Goal: Communication & Community: Answer question/provide support

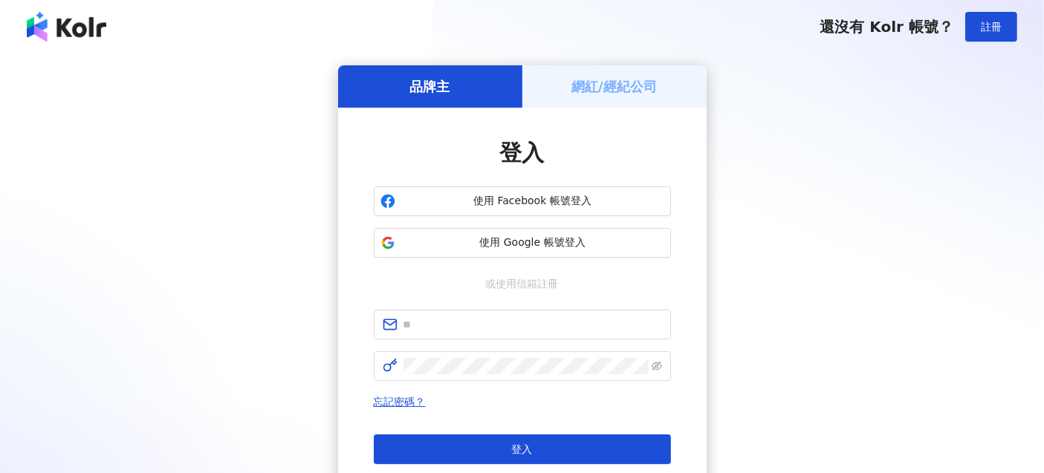
click at [608, 99] on div "網紅/經紀公司" at bounding box center [614, 86] width 184 height 42
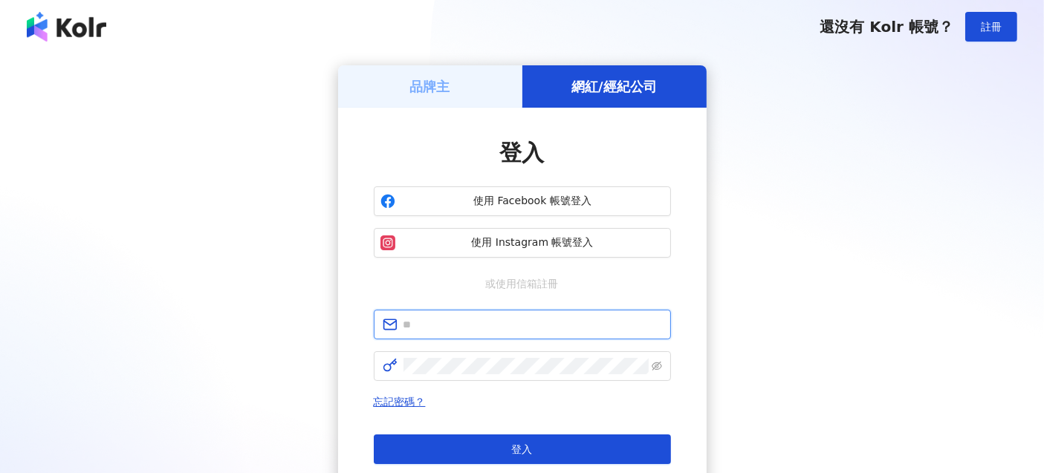
click at [424, 331] on input "text" at bounding box center [532, 324] width 259 height 16
type input "**********"
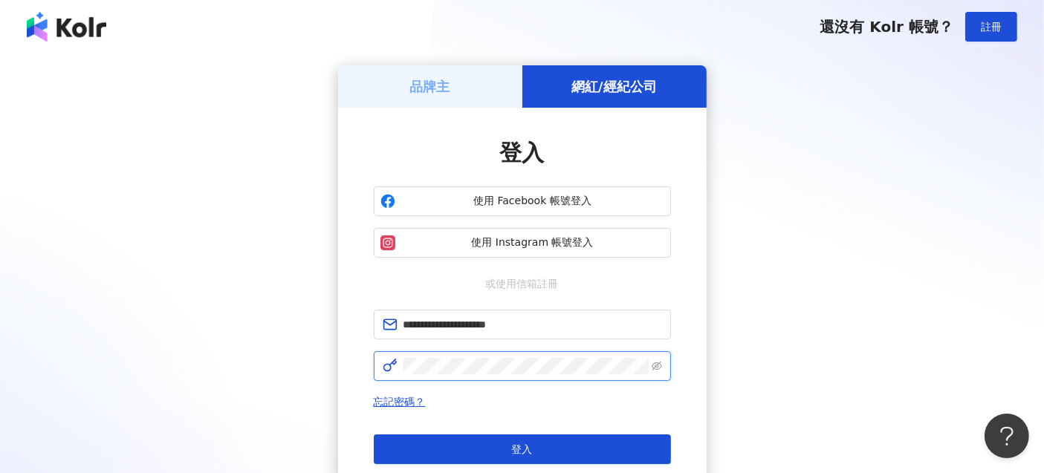
click button "登入" at bounding box center [522, 450] width 297 height 30
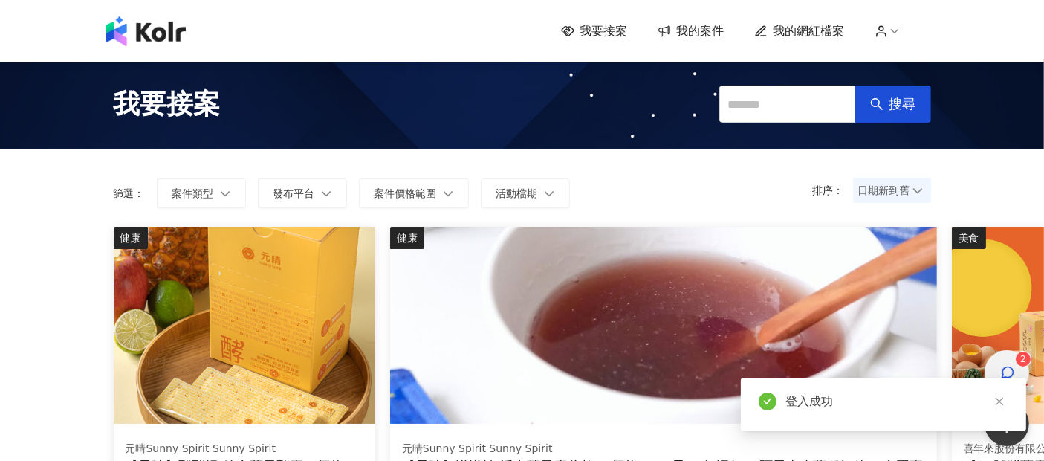
click at [999, 368] on div "button" at bounding box center [1006, 372] width 19 height 33
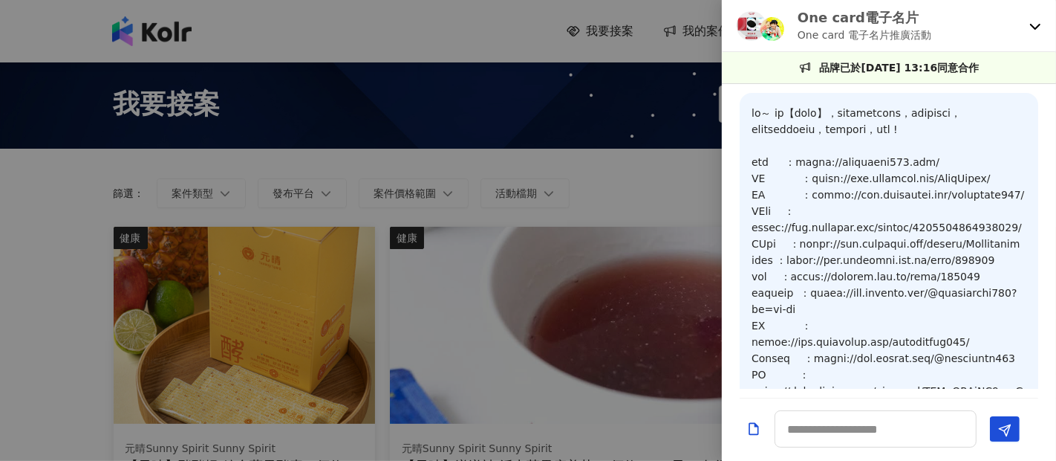
scroll to position [1533, 0]
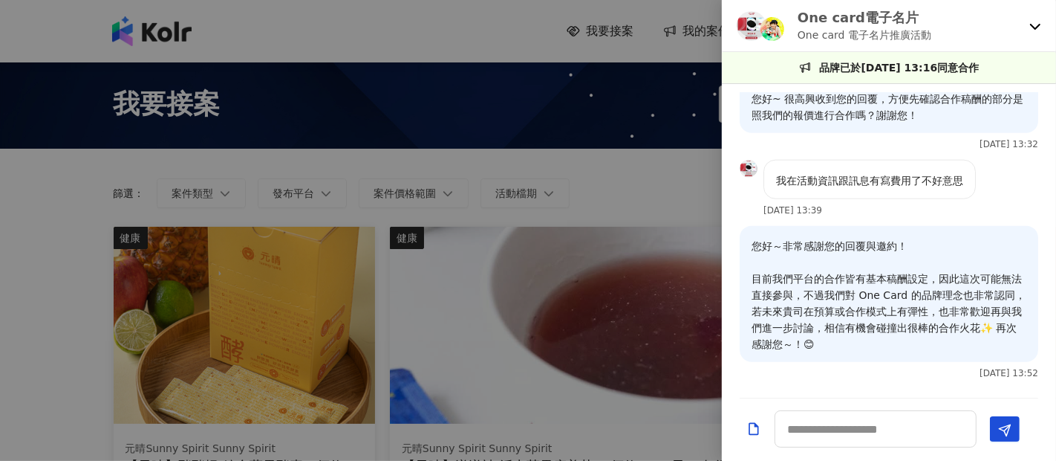
click at [1035, 24] on icon at bounding box center [1036, 26] width 12 height 12
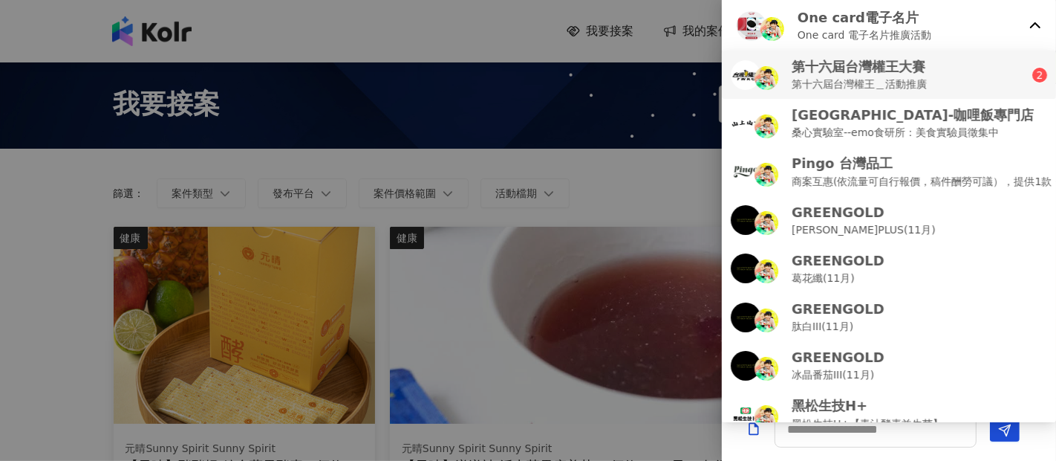
click at [908, 68] on p "第十六屆台灣權王大賽" at bounding box center [859, 66] width 135 height 19
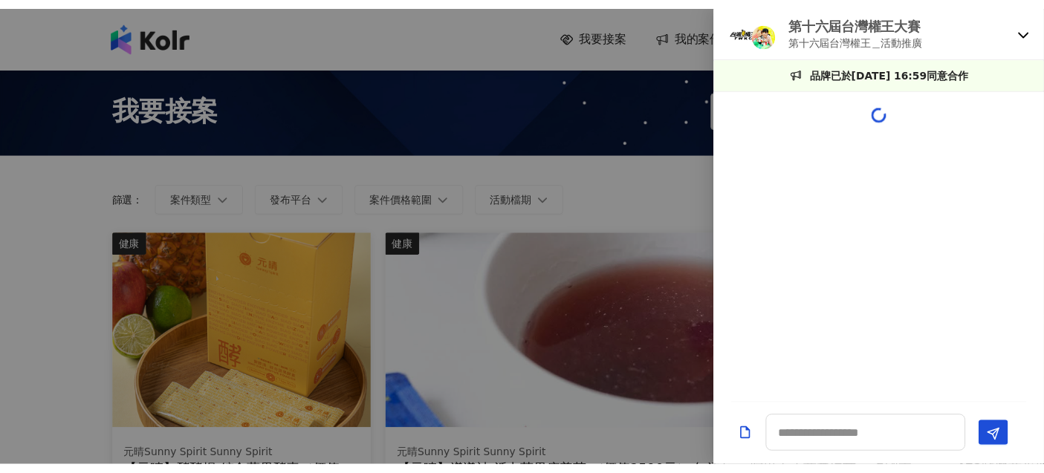
scroll to position [1322, 0]
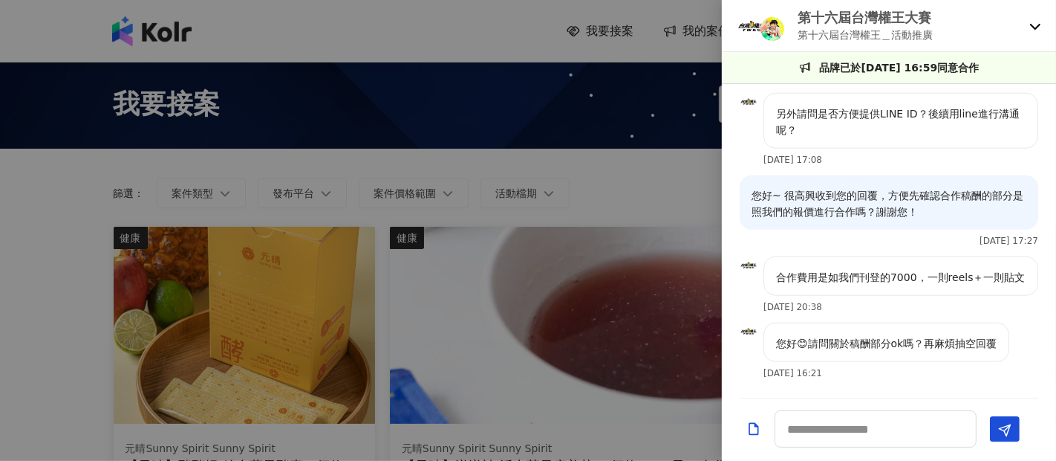
click at [590, 134] on div at bounding box center [528, 230] width 1056 height 461
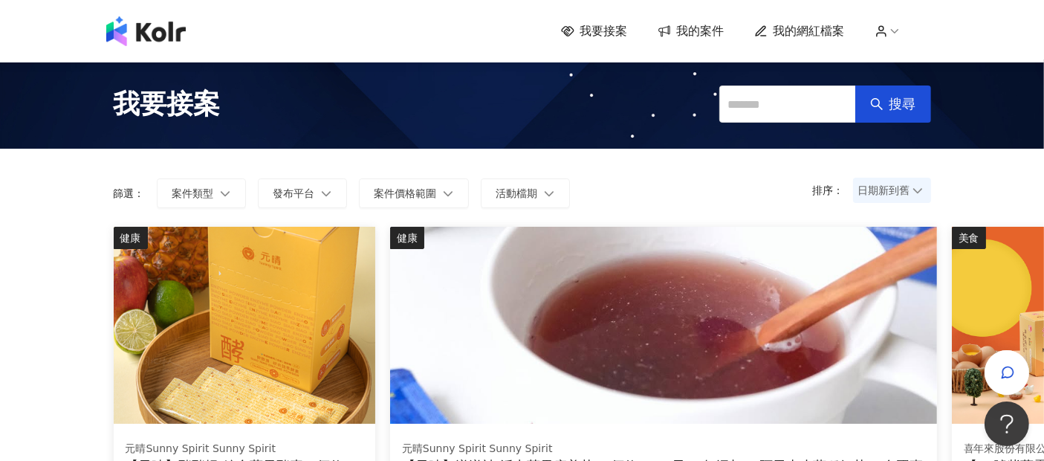
click at [706, 32] on span "我的案件" at bounding box center [701, 31] width 48 height 16
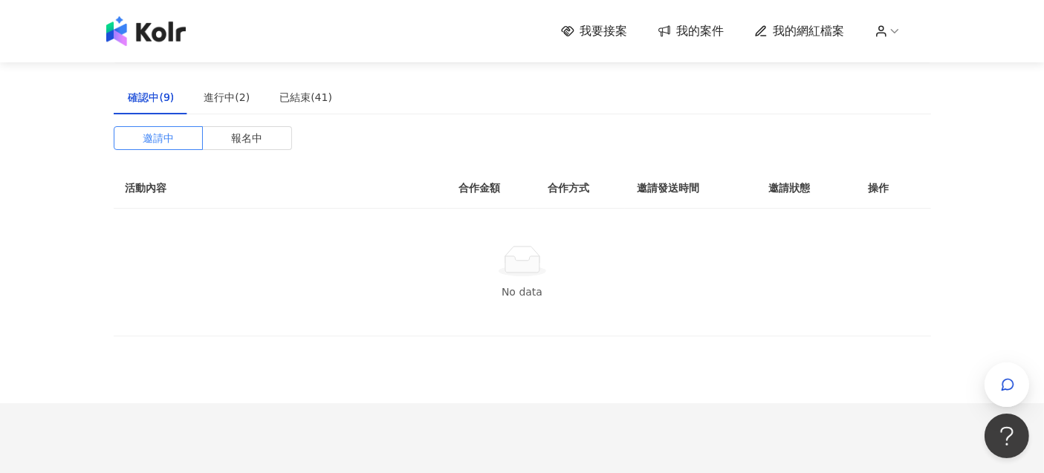
click at [263, 154] on div "邀請中 報名中 活動內容 合作金額 合作方式 邀請發送時間 邀請狀態 操作 No data" at bounding box center [522, 231] width 817 height 210
click at [264, 145] on label "報名中" at bounding box center [247, 138] width 89 height 24
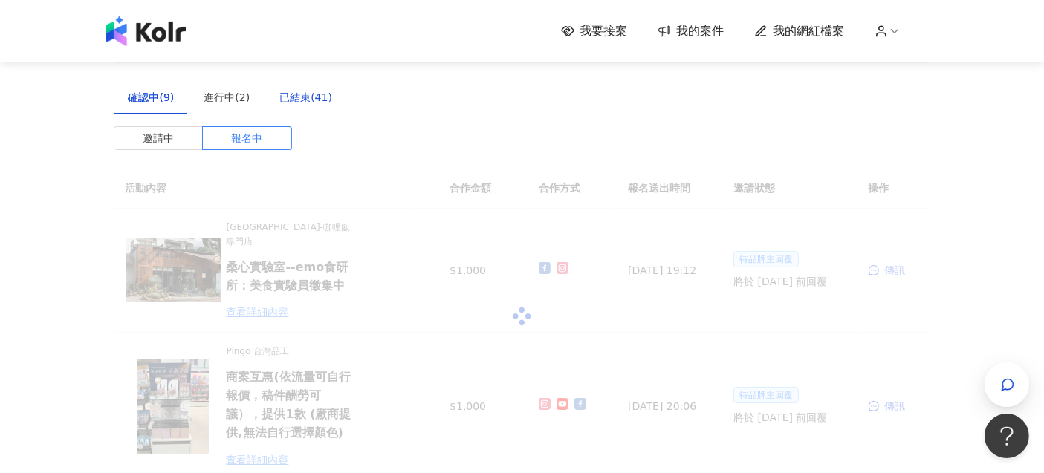
click at [305, 103] on div "已結束(41)" at bounding box center [305, 97] width 53 height 16
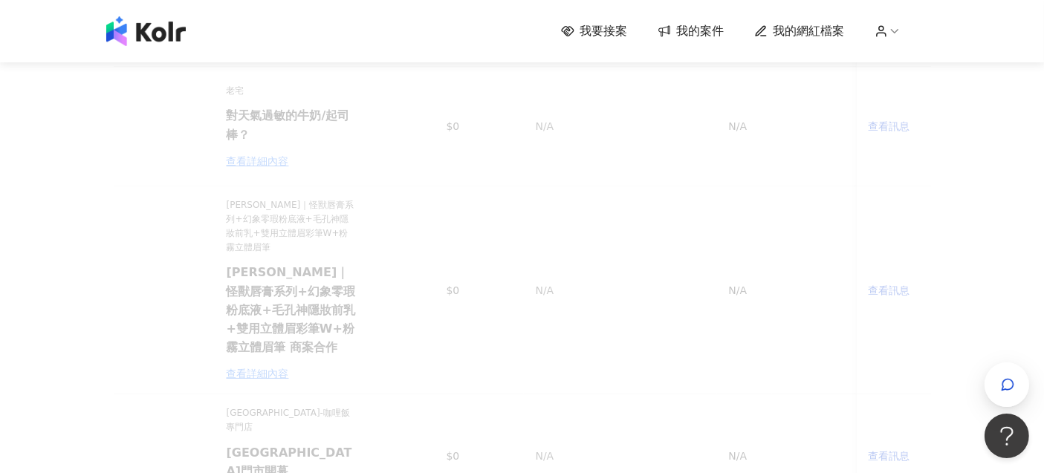
scroll to position [156, 0]
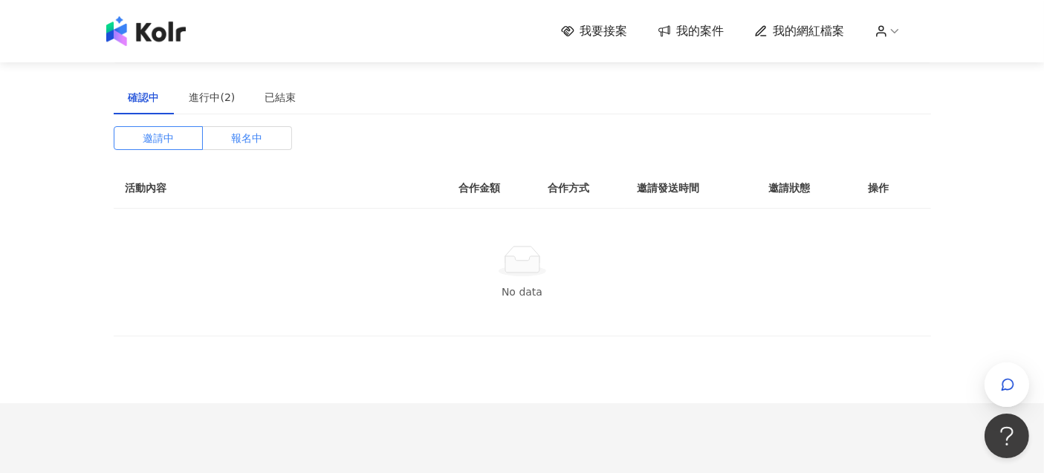
click at [268, 135] on label "報名中" at bounding box center [247, 138] width 89 height 24
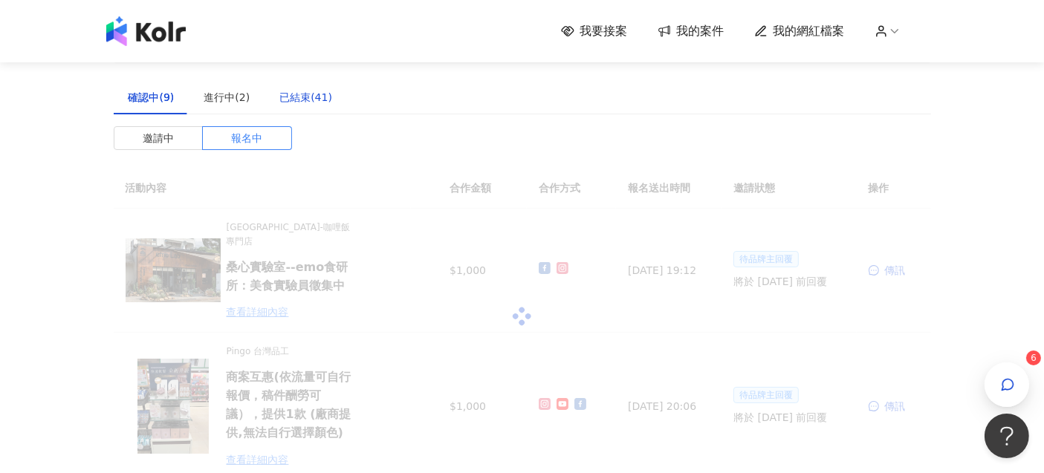
click at [308, 100] on div "已結束(41)" at bounding box center [305, 97] width 53 height 16
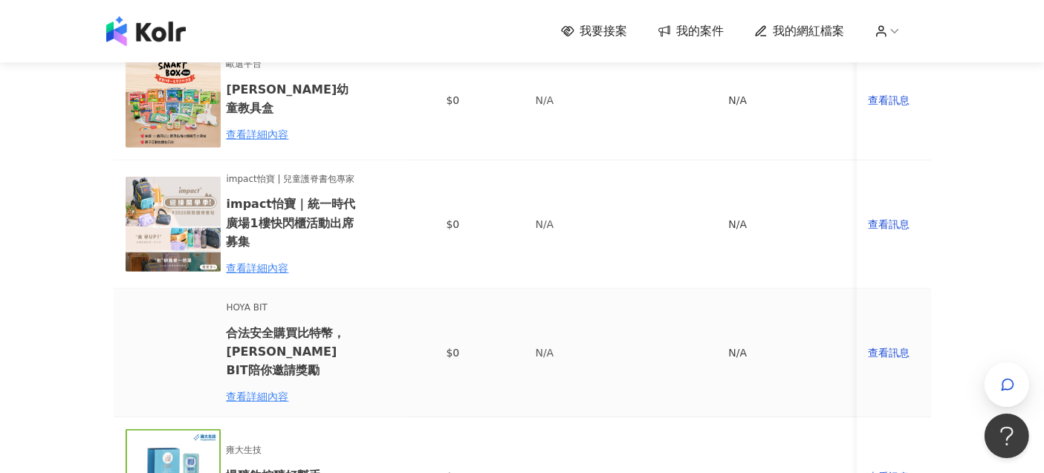
scroll to position [1238, 0]
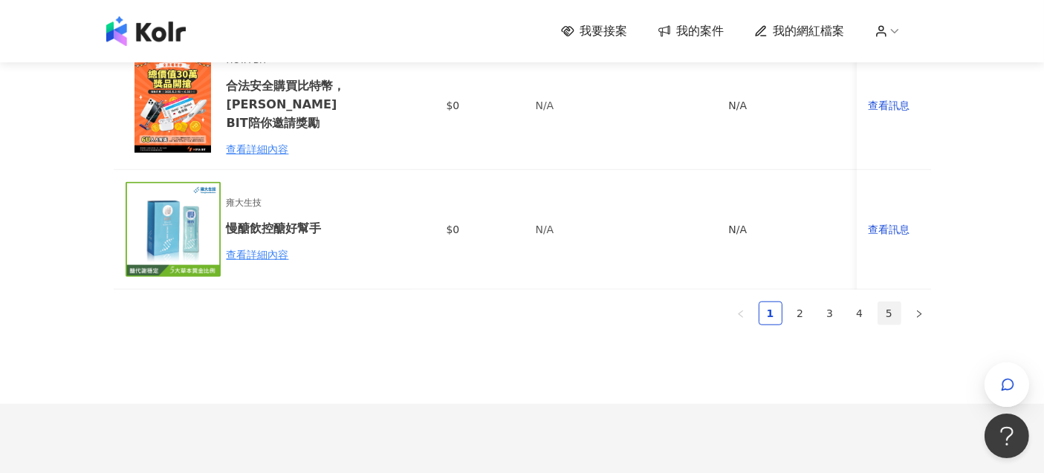
click at [891, 302] on link "5" at bounding box center [889, 313] width 22 height 22
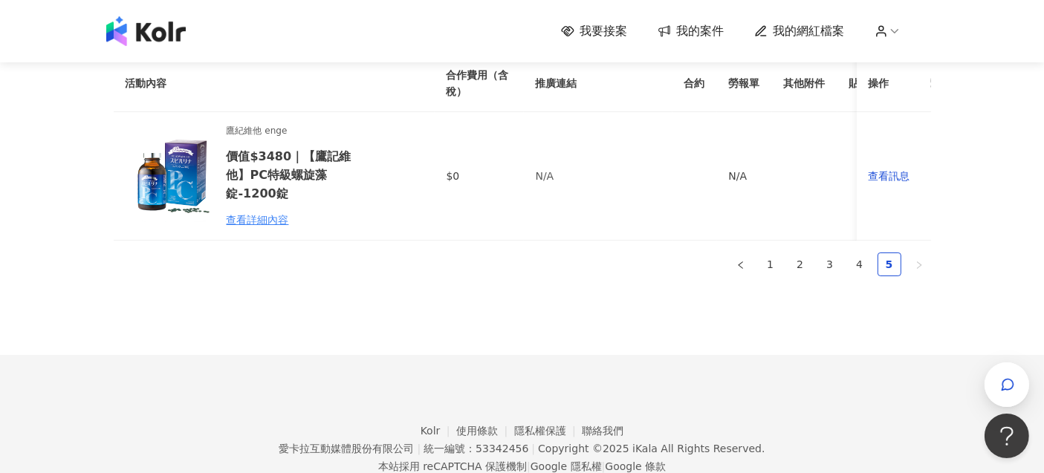
scroll to position [0, 0]
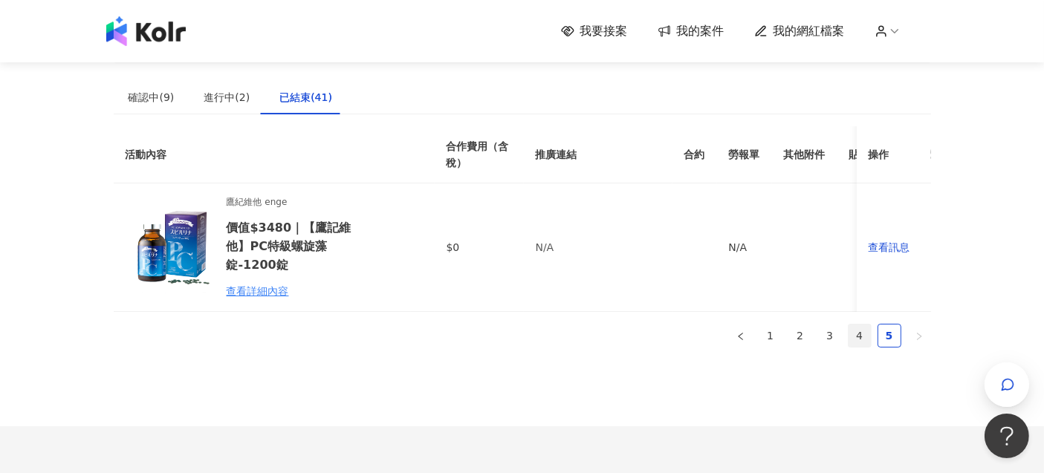
click at [855, 343] on link "4" at bounding box center [859, 336] width 22 height 22
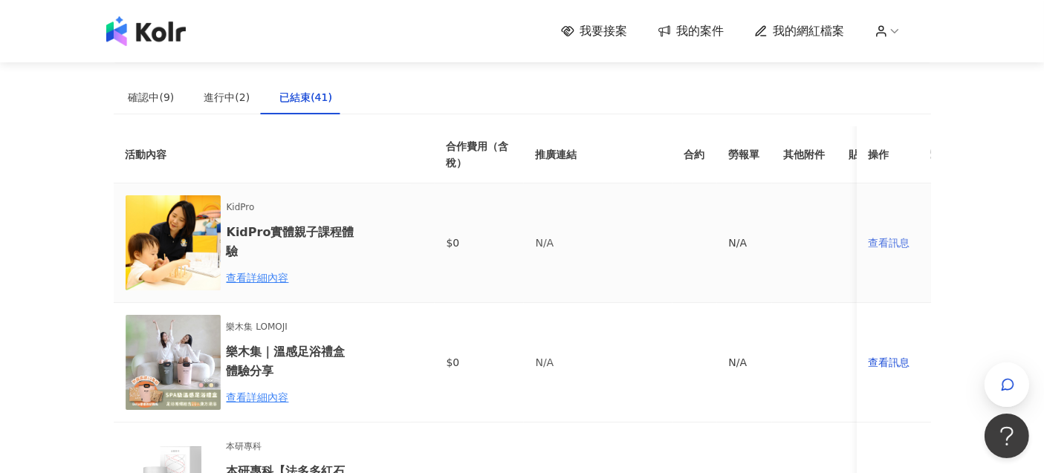
click at [895, 238] on div "查看訊息" at bounding box center [893, 243] width 51 height 16
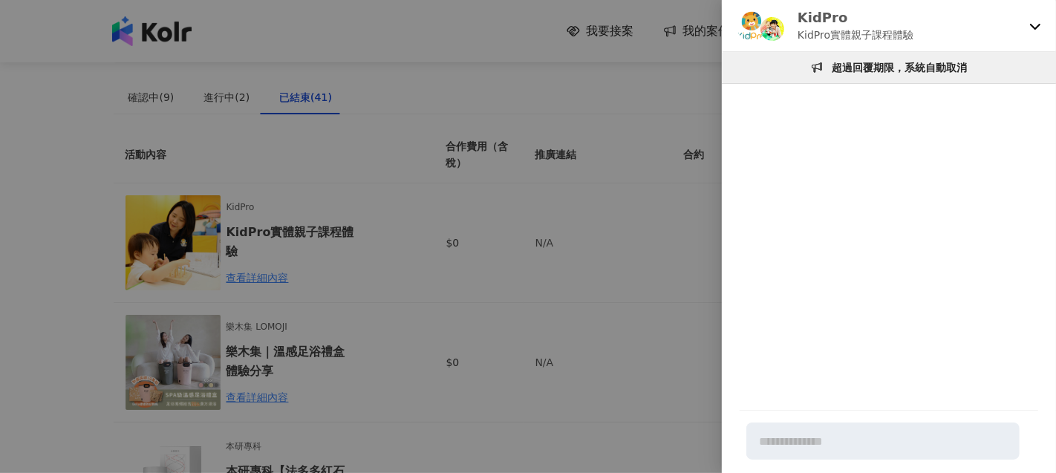
click at [1034, 26] on icon at bounding box center [1036, 26] width 12 height 12
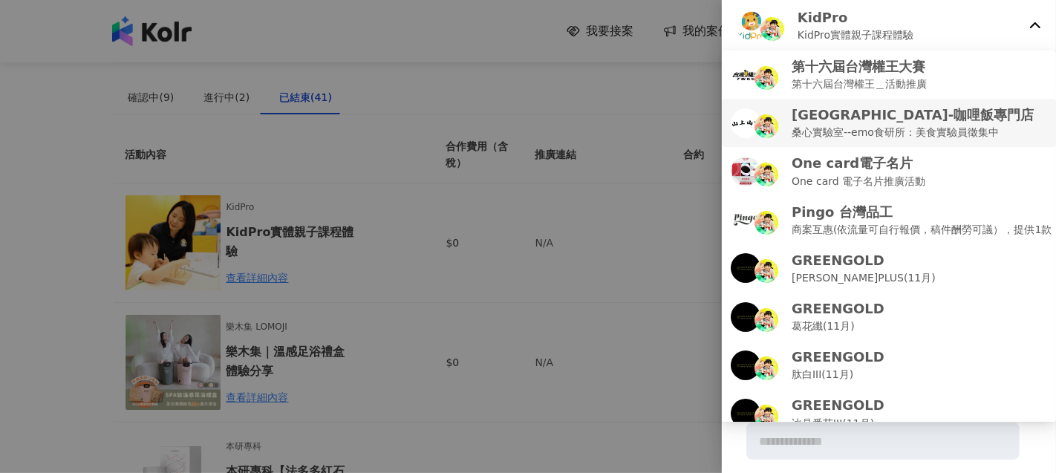
click at [579, 226] on div at bounding box center [528, 236] width 1056 height 473
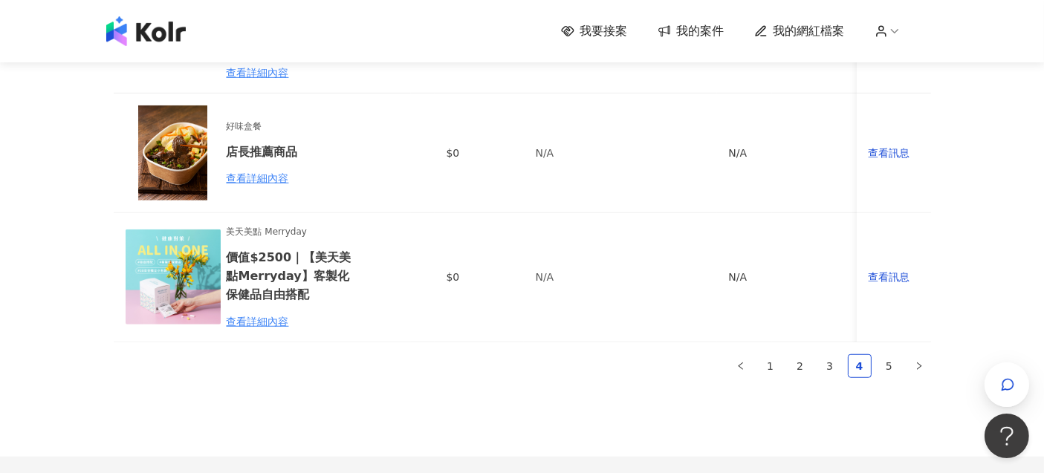
scroll to position [1155, 0]
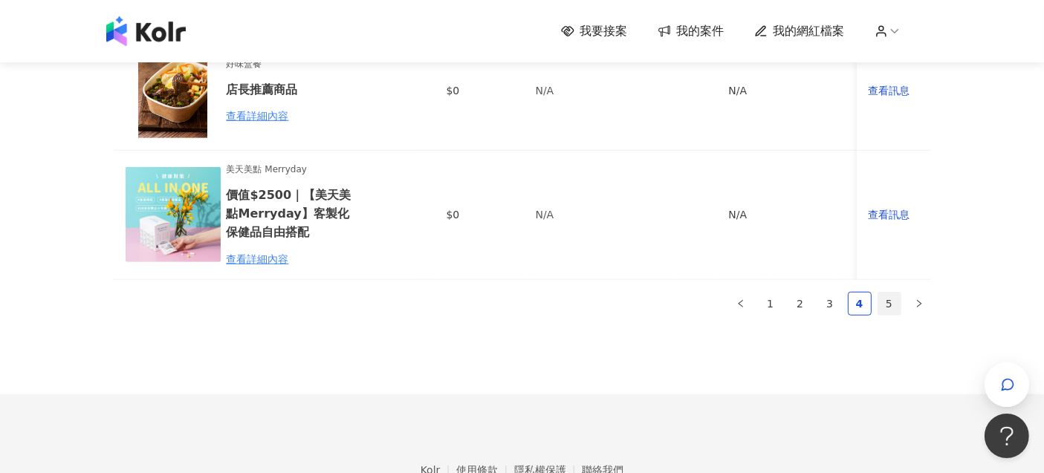
click at [878, 313] on link "5" at bounding box center [889, 304] width 22 height 22
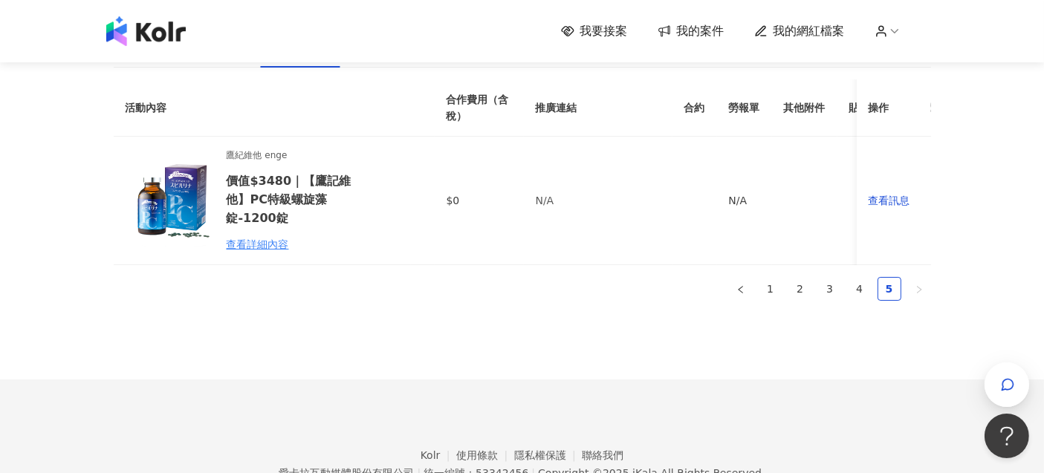
scroll to position [82, 0]
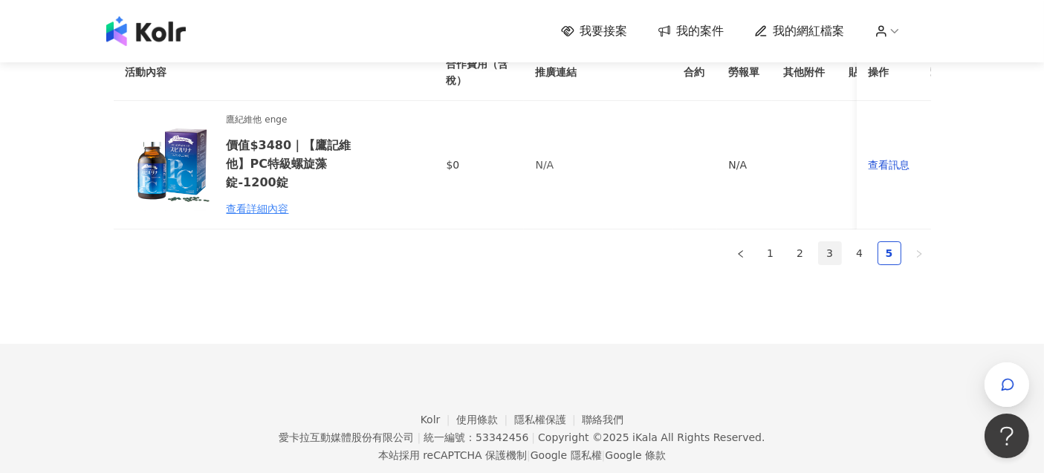
click at [834, 264] on link "3" at bounding box center [830, 253] width 22 height 22
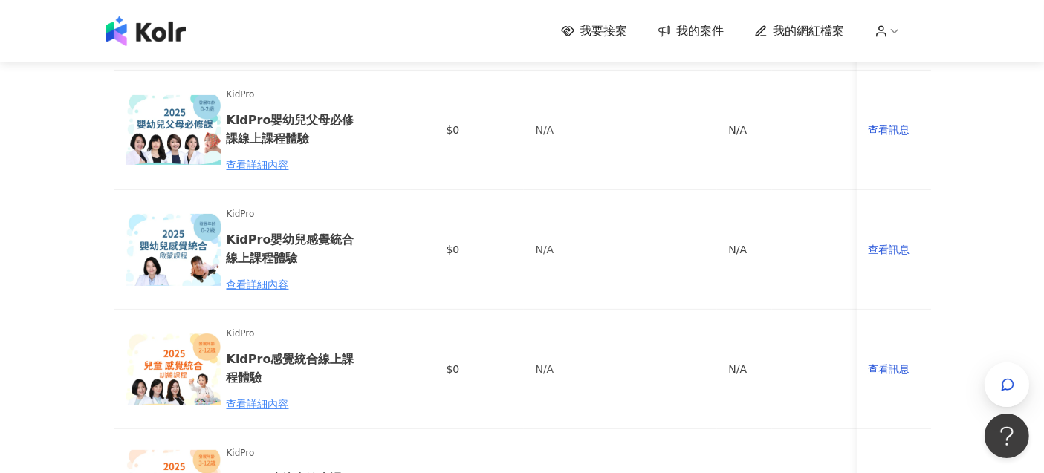
scroll to position [330, 0]
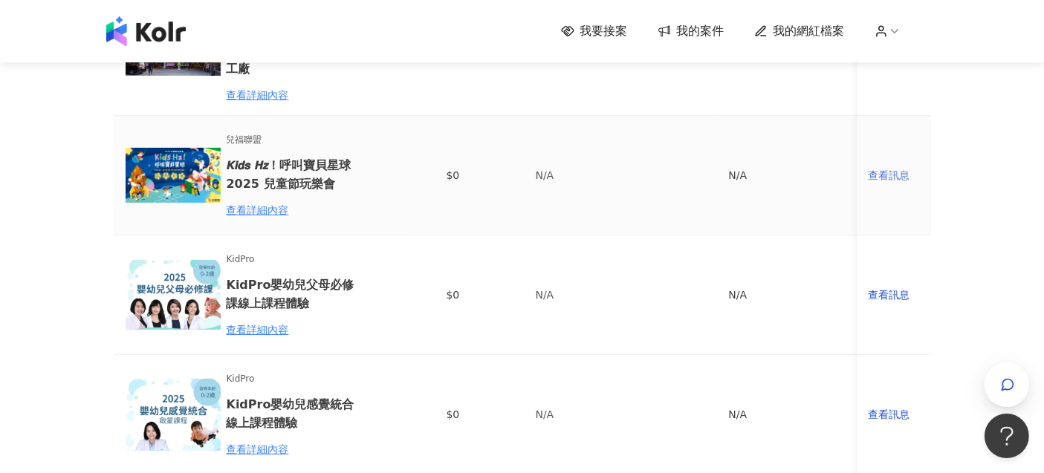
click at [877, 181] on div "查看訊息" at bounding box center [893, 175] width 51 height 16
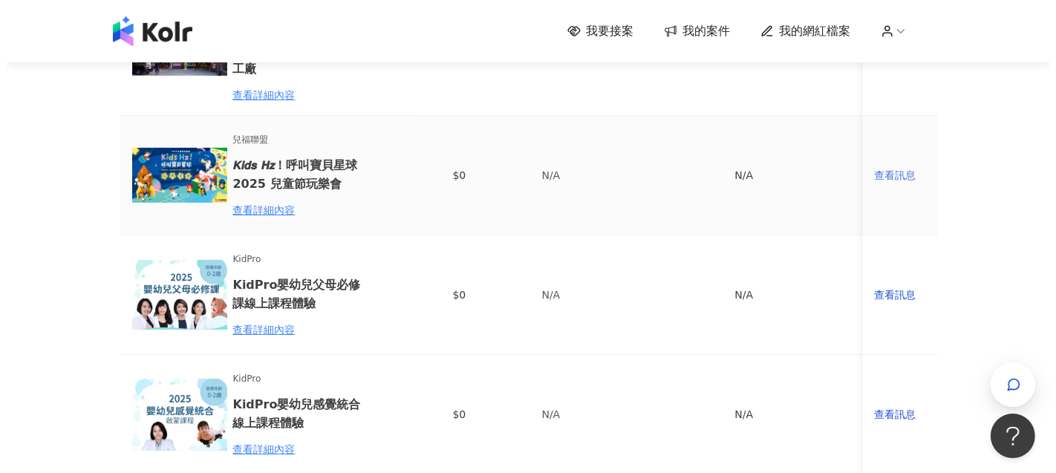
scroll to position [0, 0]
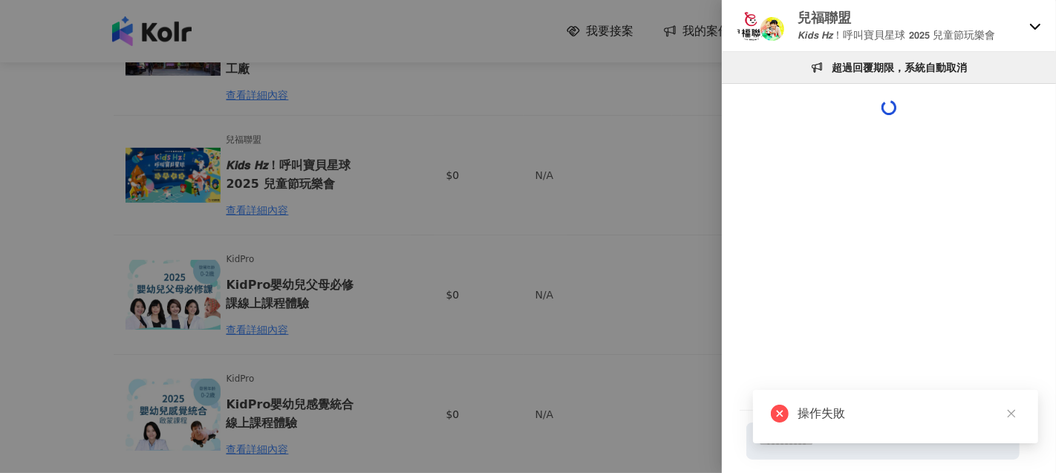
click at [1036, 24] on icon at bounding box center [1036, 26] width 12 height 12
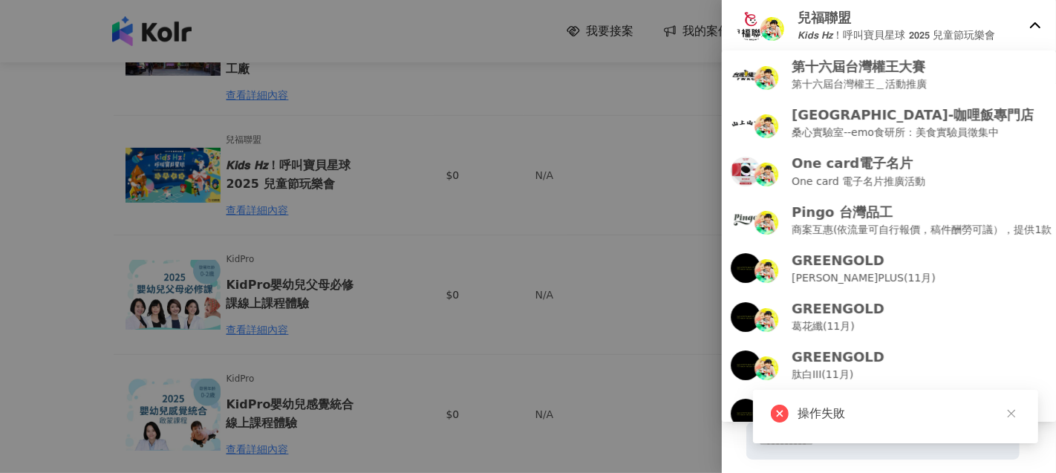
click at [666, 157] on div at bounding box center [528, 236] width 1056 height 473
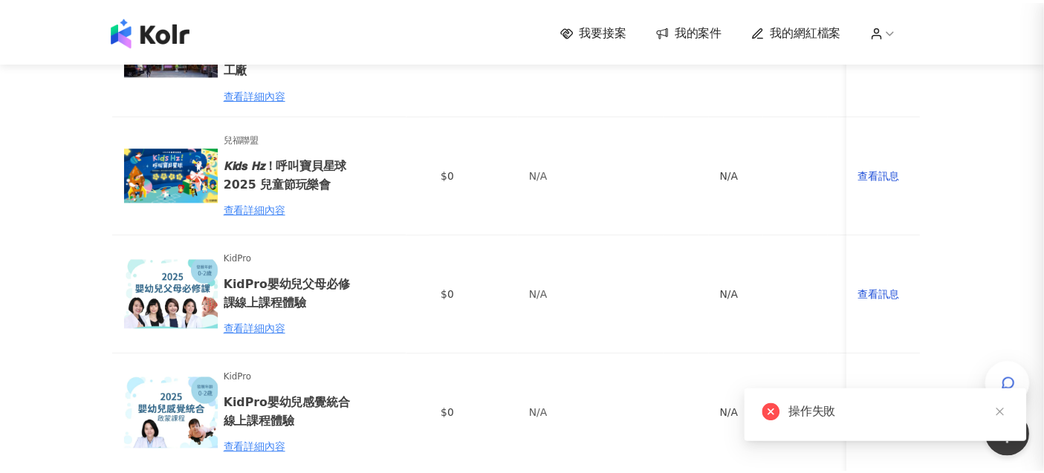
scroll to position [1520, 0]
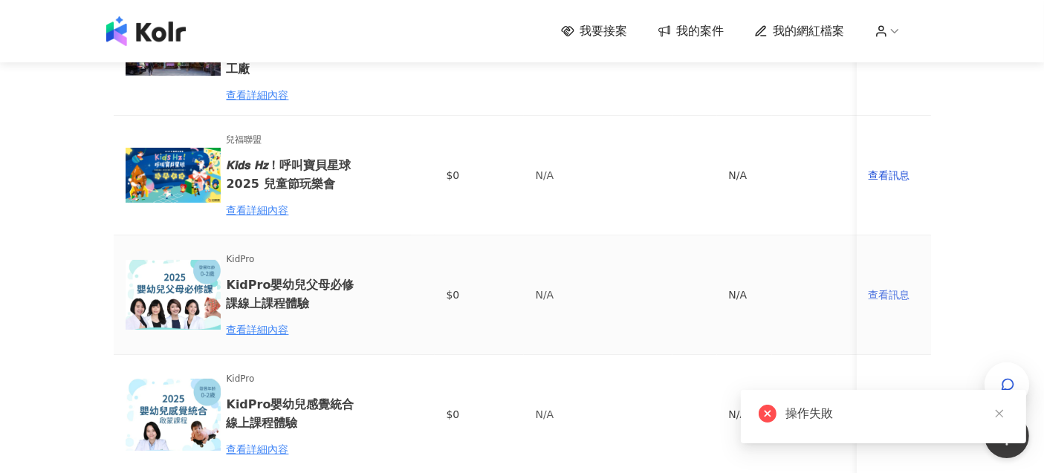
click at [901, 298] on div "查看訊息" at bounding box center [893, 295] width 51 height 16
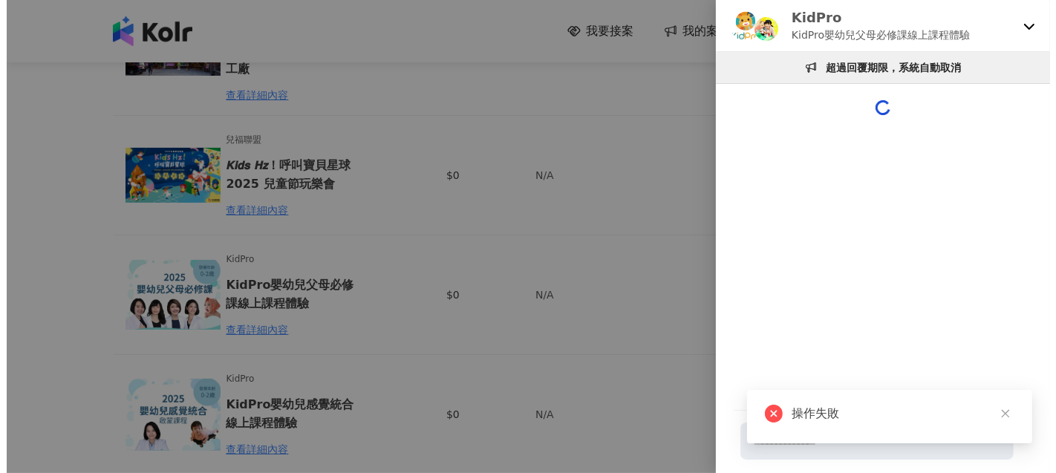
scroll to position [0, 0]
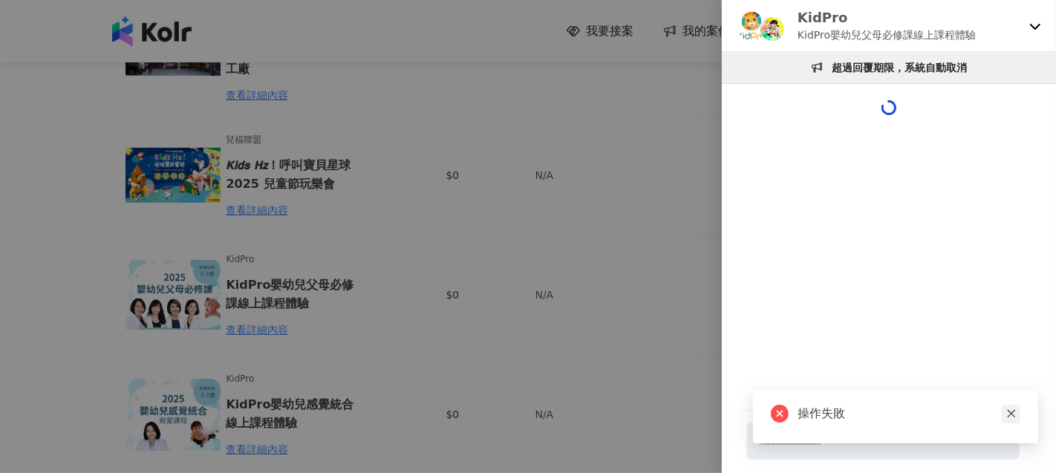
click at [1013, 412] on icon "close" at bounding box center [1011, 414] width 8 height 8
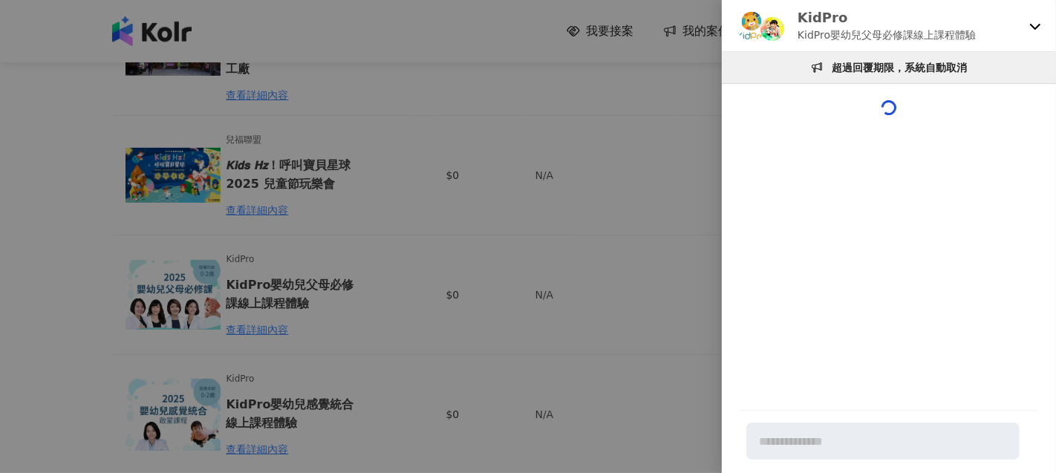
click at [560, 302] on div at bounding box center [528, 236] width 1056 height 473
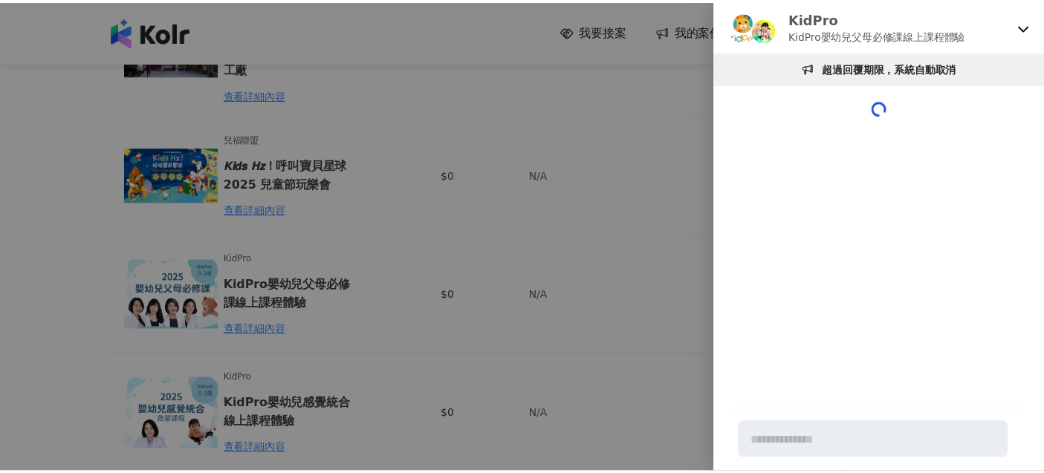
scroll to position [1520, 0]
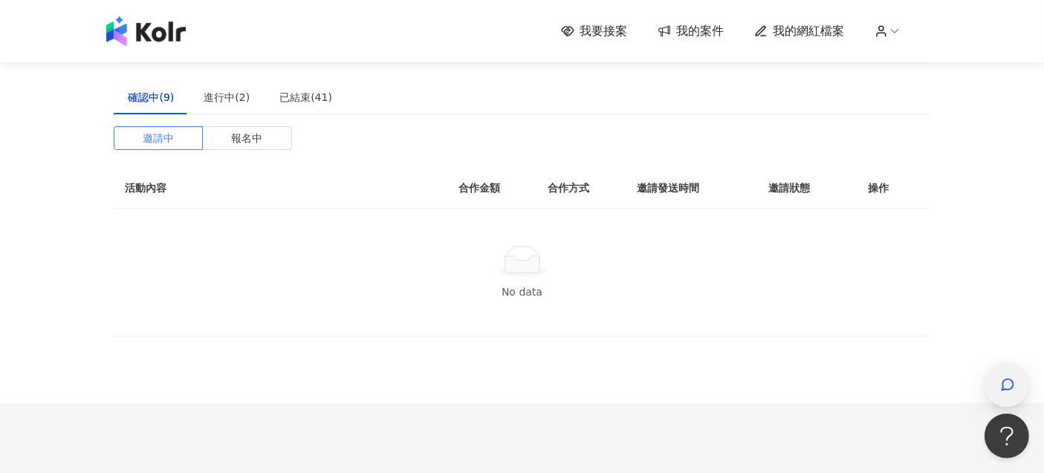
click at [1004, 385] on icon "button" at bounding box center [1007, 384] width 15 height 15
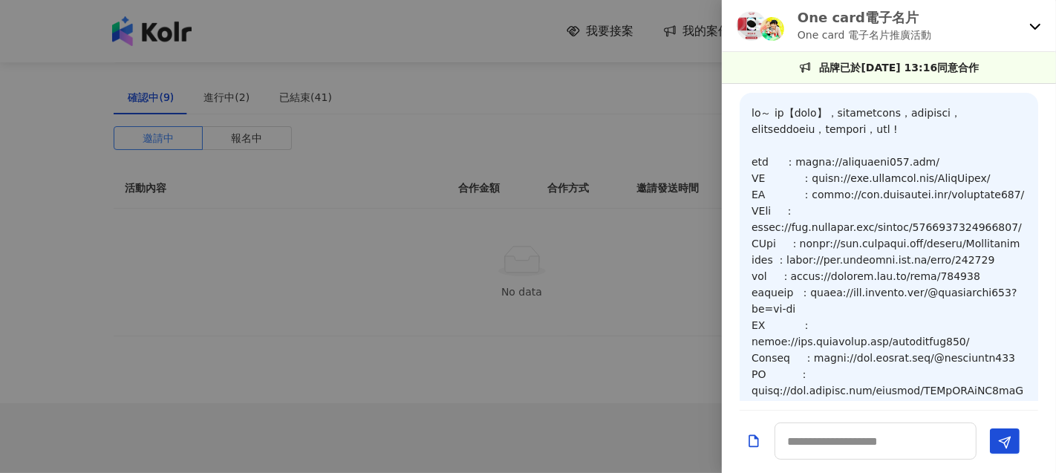
scroll to position [1520, 0]
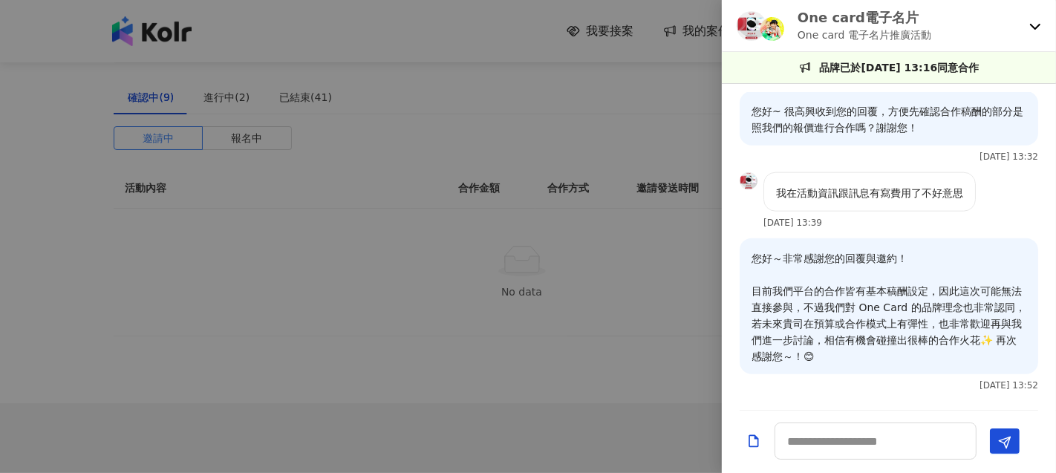
click at [1038, 20] on icon at bounding box center [1036, 26] width 12 height 12
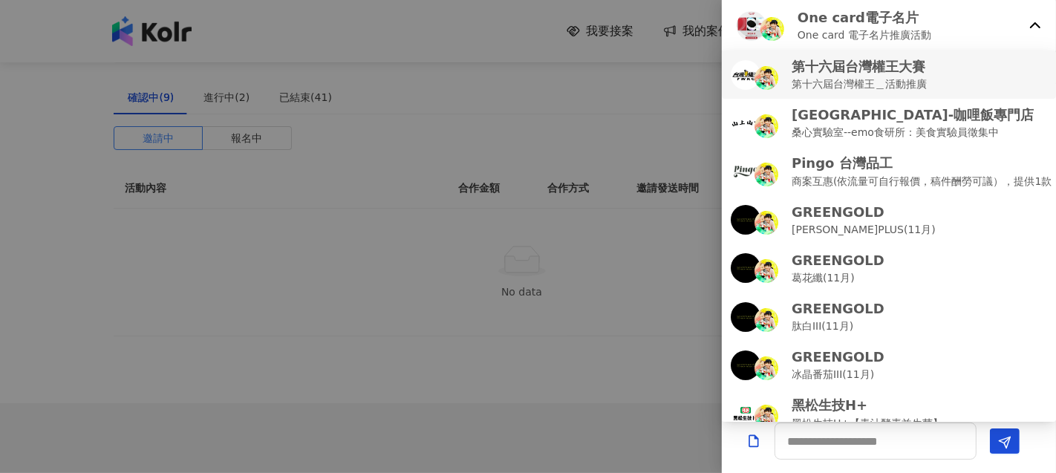
click at [889, 71] on p "第十六屆台灣權王大賽" at bounding box center [859, 66] width 135 height 19
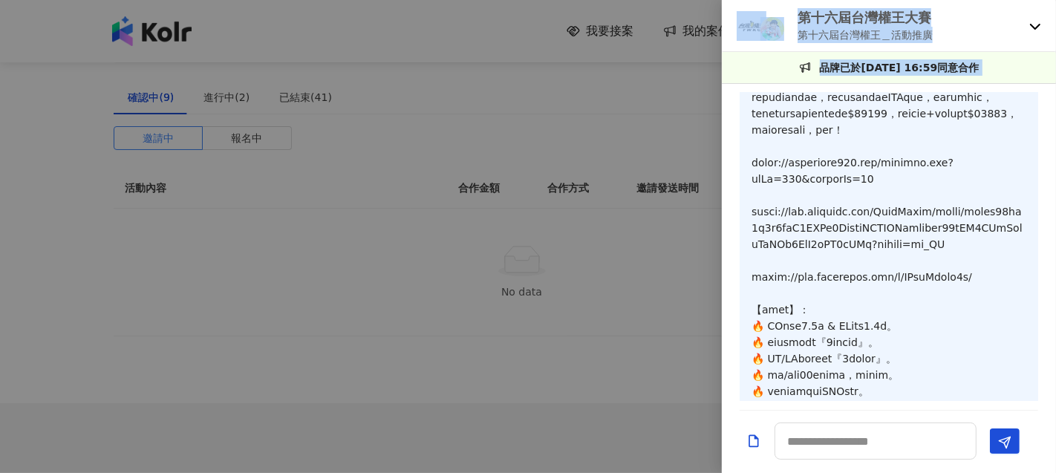
scroll to position [1309, 0]
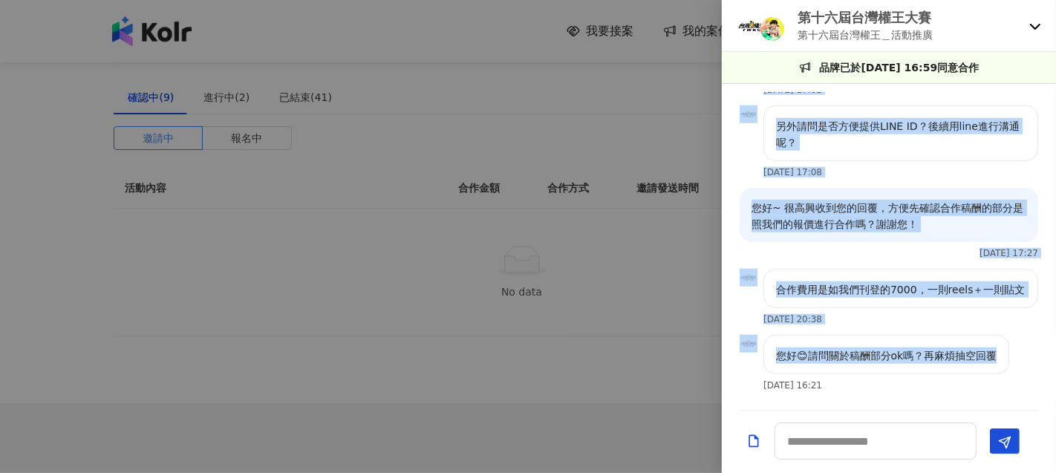
drag, startPoint x: 756, startPoint y: 113, endPoint x: 1012, endPoint y: 363, distance: 358.3
click at [1012, 363] on div "2025/7/25 19:44 您好： 感謝您主動報名本次互惠合作邀稿，我們已留意到您的帳號風格與內容，覺得相當符合需求💫 我們這邊也非常有合作意願，期待透過…" at bounding box center [889, 247] width 334 height 308
copy div "您好～ 我是【愛玩女王】，有看到在徵活動推廣拍攝，對您的徵文有興趣，以下是我們的經營平台網址，期待有機會合作，謝謝您 ! 部落格 ：https://playq…"
click at [859, 188] on div "另外請問是否方便提供LINE ID？後續用line進行溝通呢？ 2025/8/8 17:08" at bounding box center [889, 146] width 299 height 82
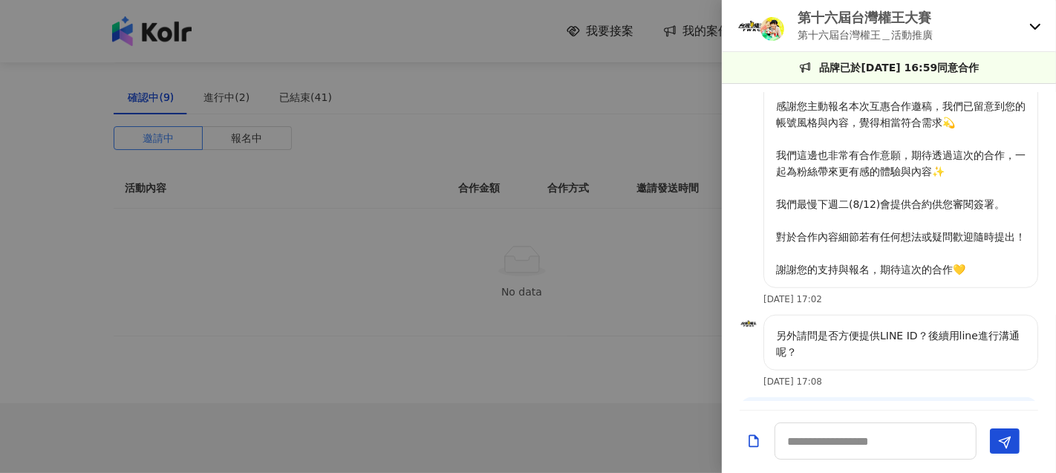
scroll to position [908, 0]
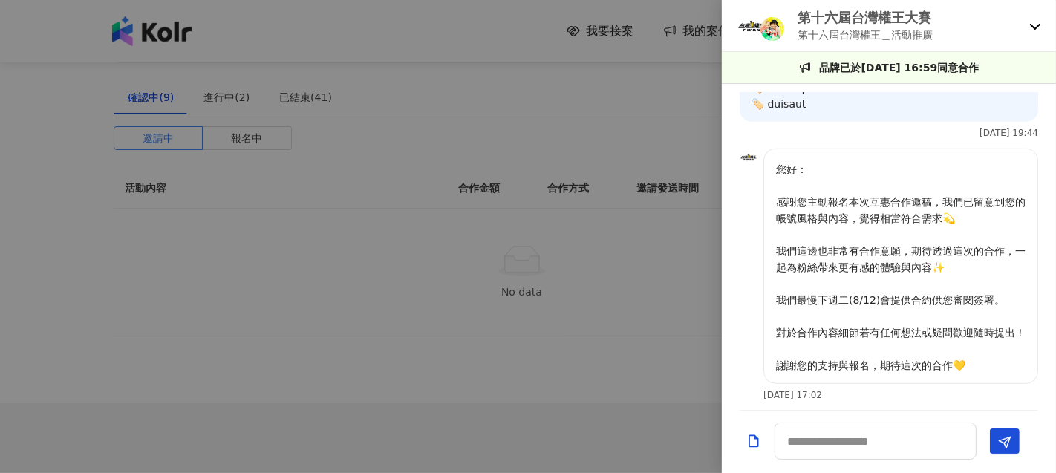
click at [874, 22] on p "第十六屆台灣權王大賽" at bounding box center [865, 17] width 135 height 19
click at [374, 149] on div at bounding box center [528, 236] width 1056 height 473
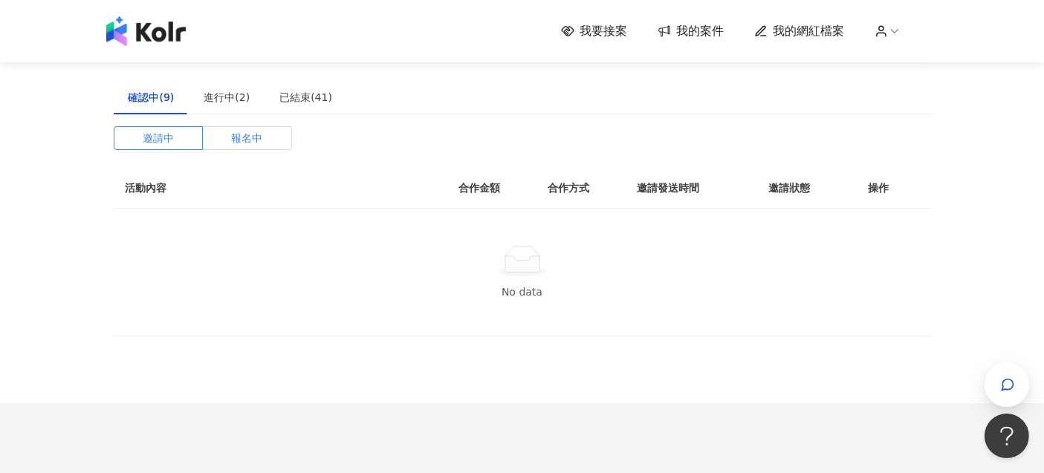
click at [233, 145] on span "報名中" at bounding box center [246, 138] width 31 height 22
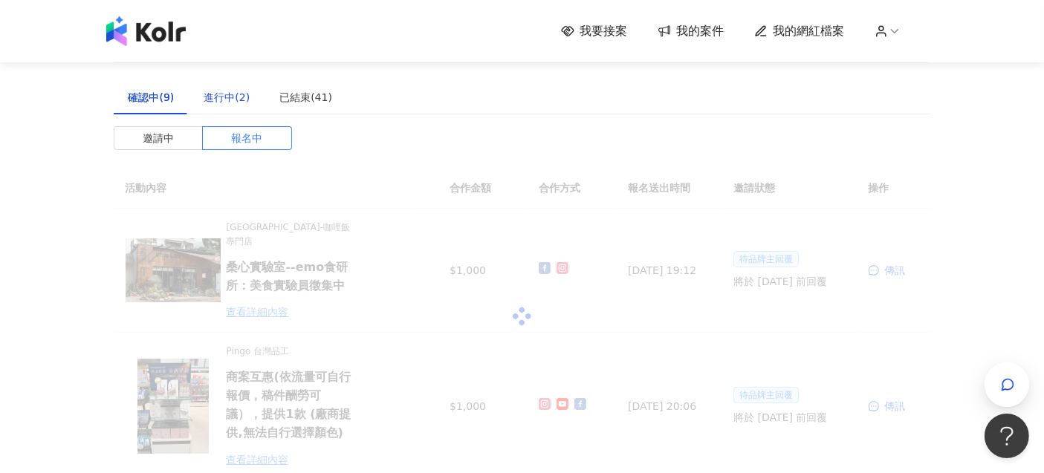
click at [229, 105] on div "進行中(2)" at bounding box center [227, 97] width 46 height 16
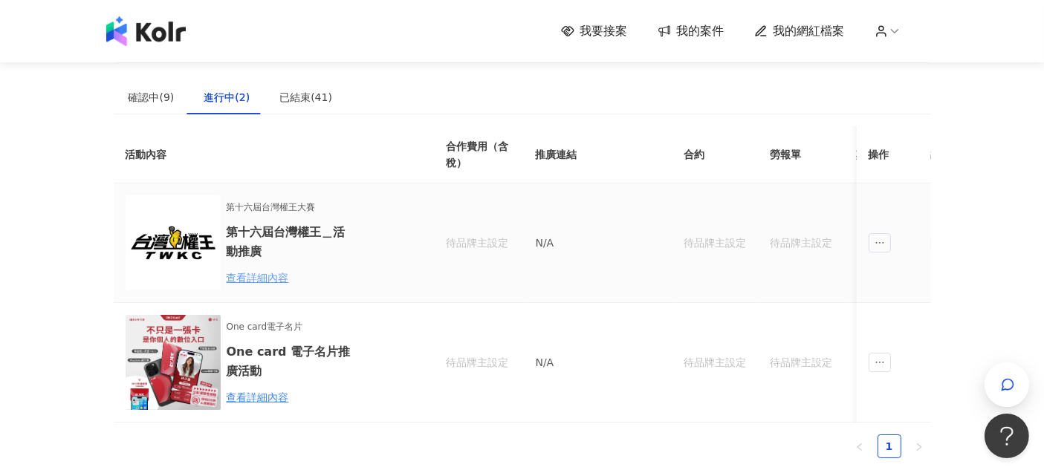
click at [264, 270] on div "查看詳細內容" at bounding box center [292, 278] width 130 height 16
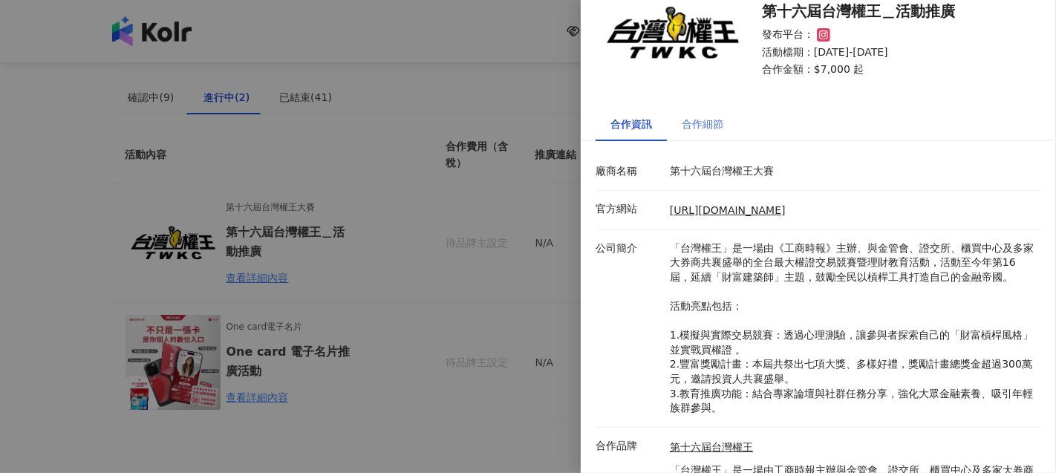
scroll to position [0, 0]
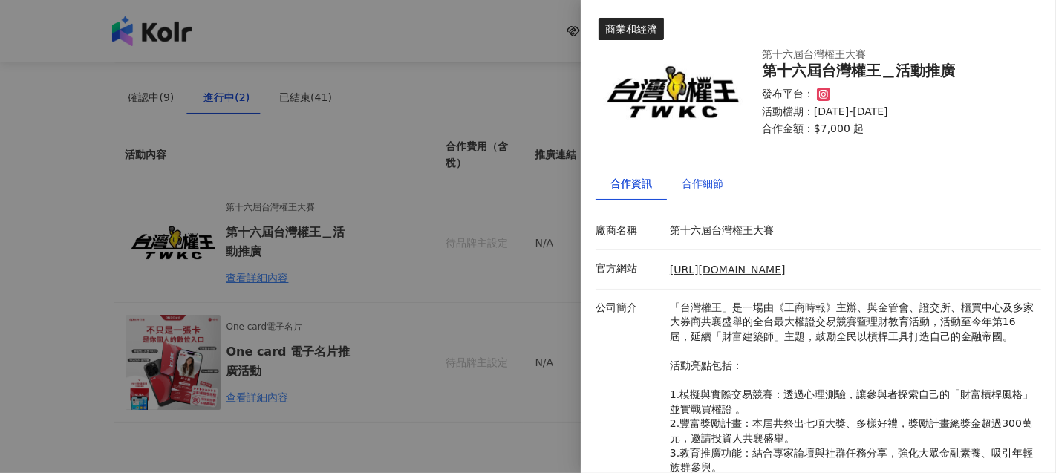
click at [706, 178] on div "合作細節" at bounding box center [703, 183] width 42 height 16
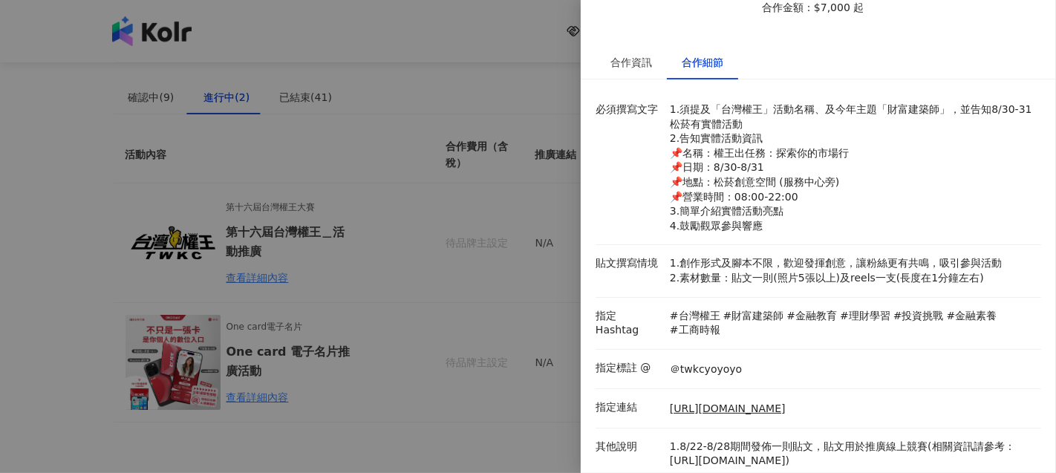
scroll to position [206, 0]
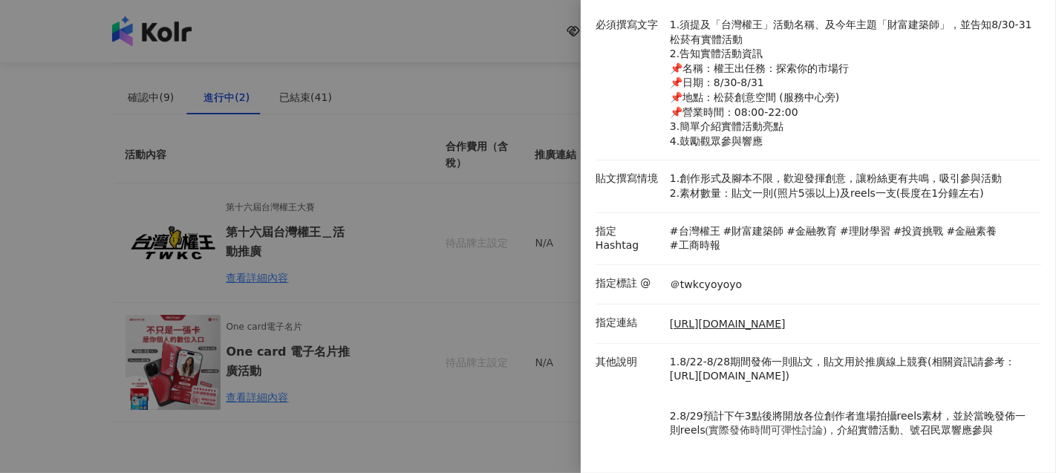
click at [481, 226] on div at bounding box center [528, 236] width 1056 height 473
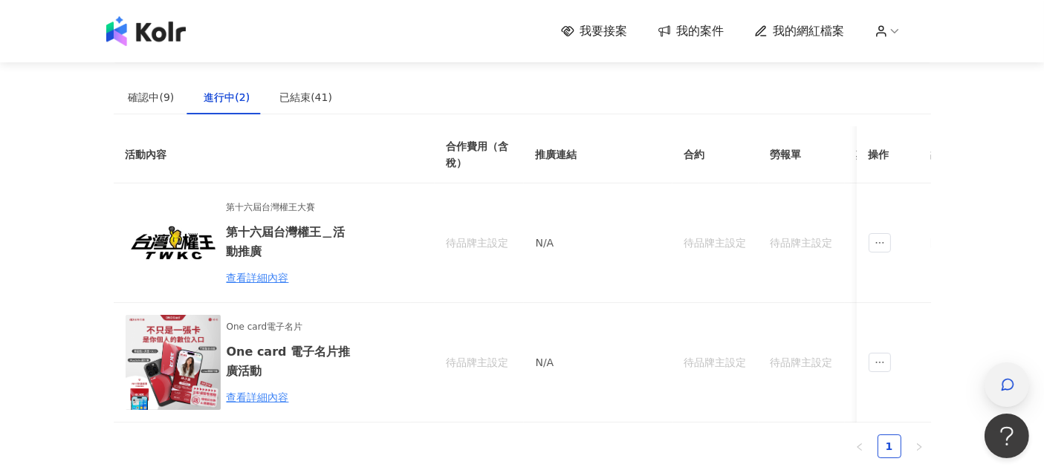
click at [1011, 384] on icon "button" at bounding box center [1007, 384] width 15 height 15
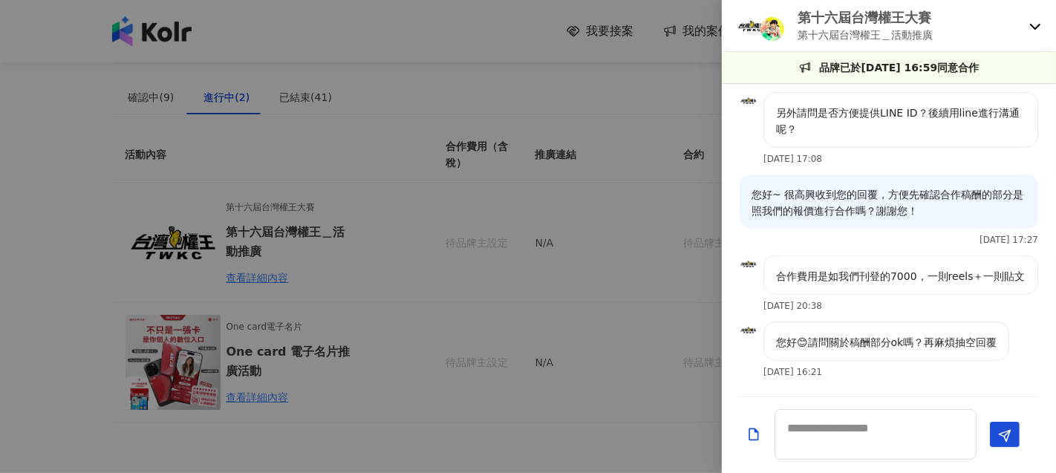
scroll to position [1322, 0]
click at [823, 436] on textarea at bounding box center [876, 434] width 202 height 51
type textarea "**********"
drag, startPoint x: 927, startPoint y: 444, endPoint x: 789, endPoint y: 429, distance: 139.0
click at [789, 429] on textarea "**********" at bounding box center [876, 434] width 202 height 51
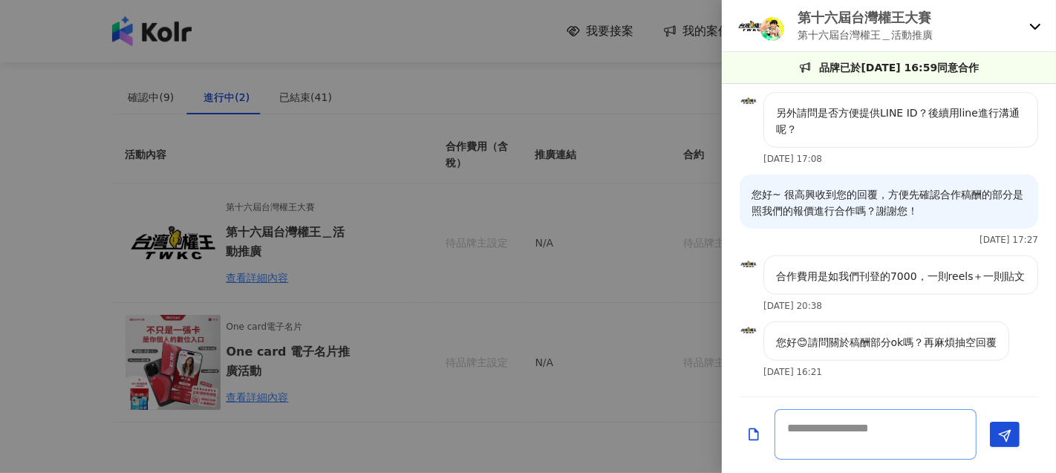
scroll to position [0, 0]
click at [835, 434] on textarea at bounding box center [876, 434] width 202 height 51
paste textarea "**********"
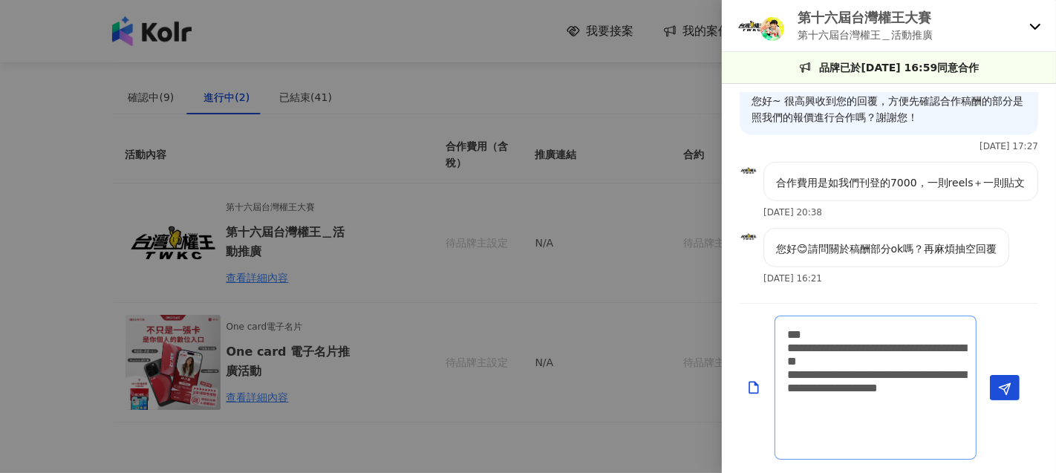
scroll to position [1415, 0]
click at [837, 339] on textarea "**********" at bounding box center [876, 388] width 202 height 144
click at [845, 334] on textarea "**********" at bounding box center [876, 388] width 202 height 144
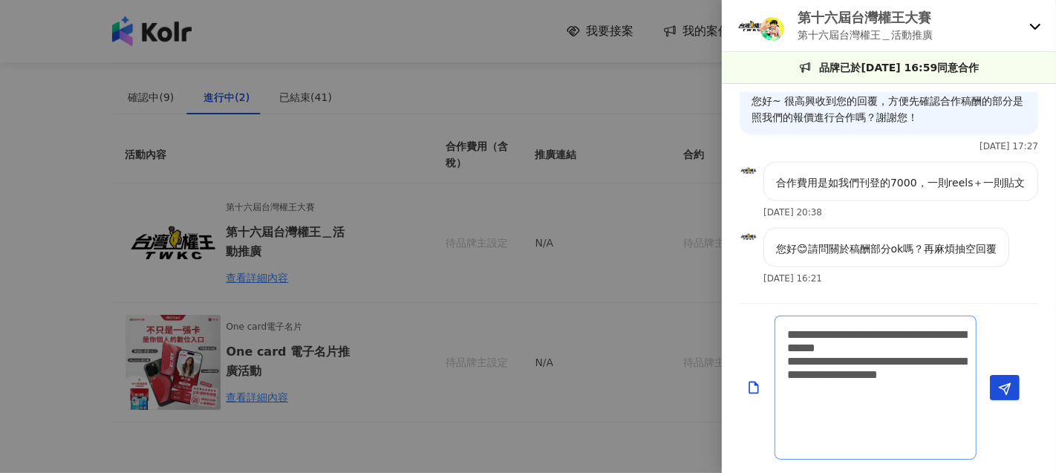
click at [877, 348] on textarea "**********" at bounding box center [876, 388] width 202 height 144
click at [930, 344] on textarea "**********" at bounding box center [876, 388] width 202 height 144
click at [819, 357] on textarea "**********" at bounding box center [876, 388] width 202 height 144
click at [881, 364] on textarea "**********" at bounding box center [876, 388] width 202 height 144
click at [941, 360] on textarea "**********" at bounding box center [876, 388] width 202 height 144
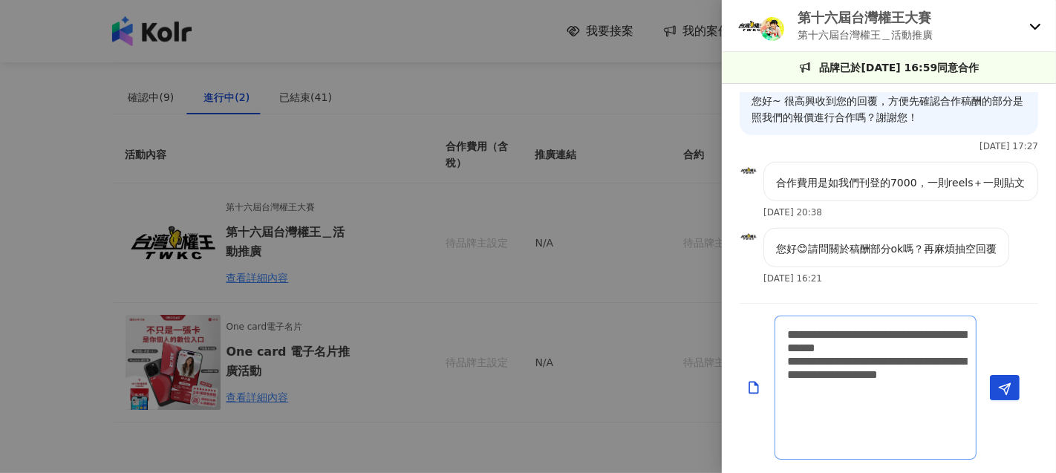
click at [955, 357] on textarea "**********" at bounding box center [876, 388] width 202 height 144
click at [854, 375] on textarea "**********" at bounding box center [876, 388] width 202 height 144
click at [810, 385] on textarea "**********" at bounding box center [876, 388] width 202 height 144
click at [893, 387] on textarea "**********" at bounding box center [876, 388] width 202 height 144
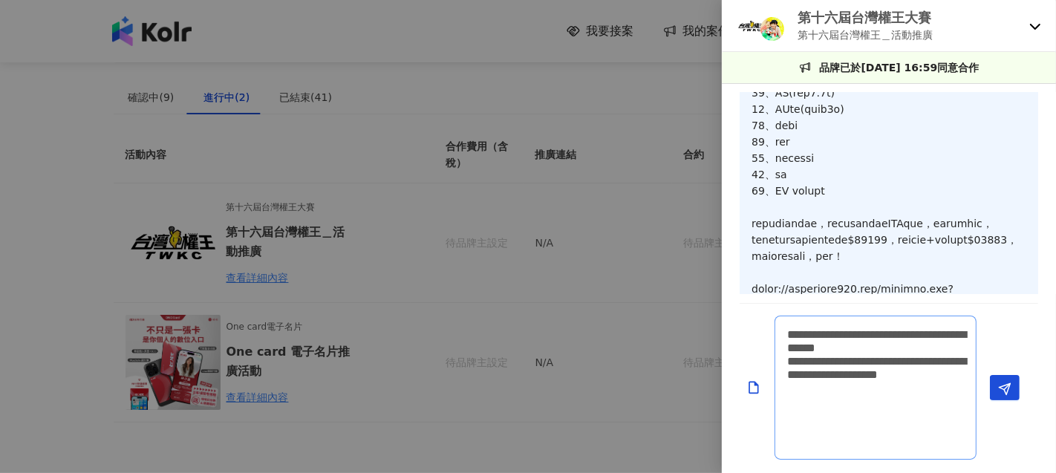
scroll to position [577, 0]
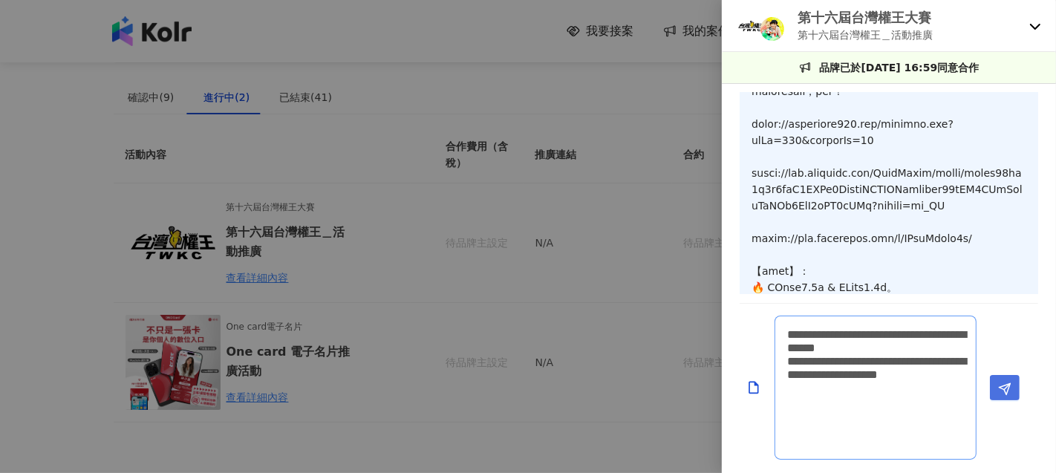
type textarea "**********"
click at [1003, 383] on icon "Send" at bounding box center [1004, 389] width 13 height 13
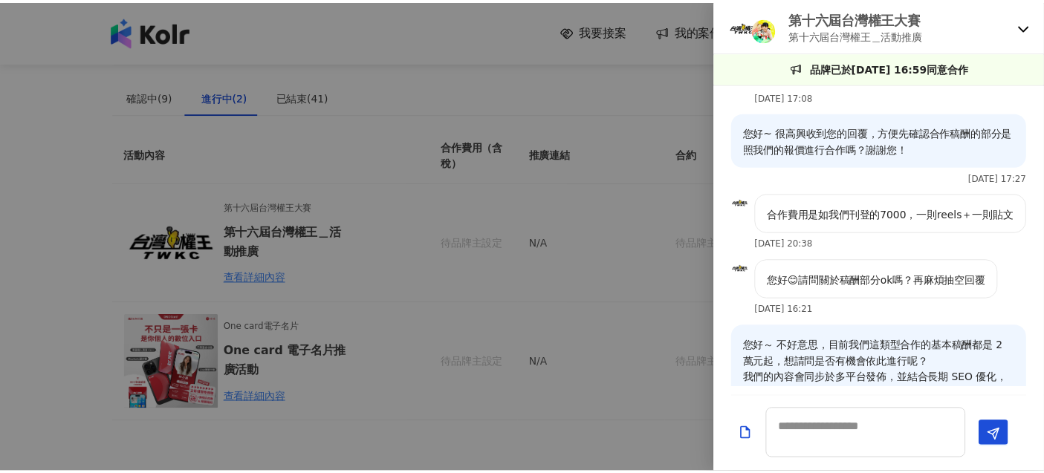
scroll to position [1287, 0]
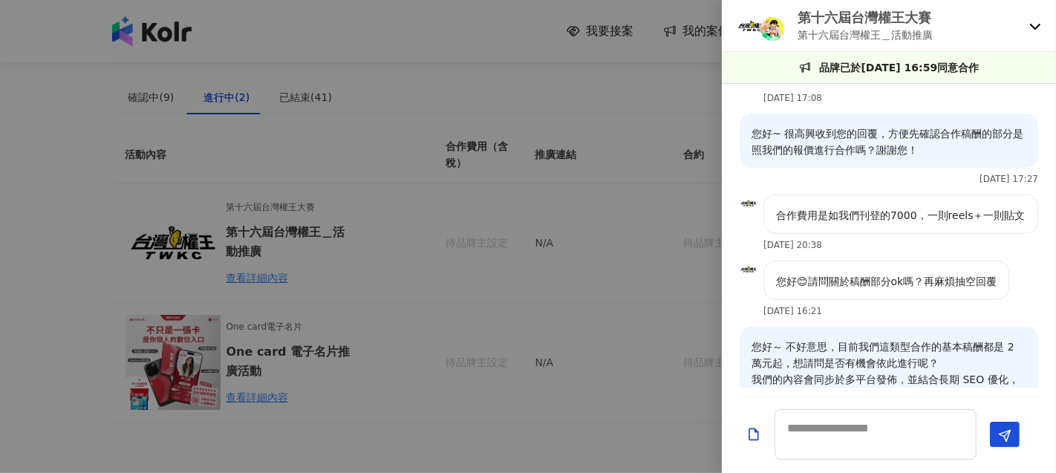
click at [1037, 32] on div "第十六屆台灣權王大賽 第十六屆台灣權王＿活動推廣" at bounding box center [889, 26] width 334 height 52
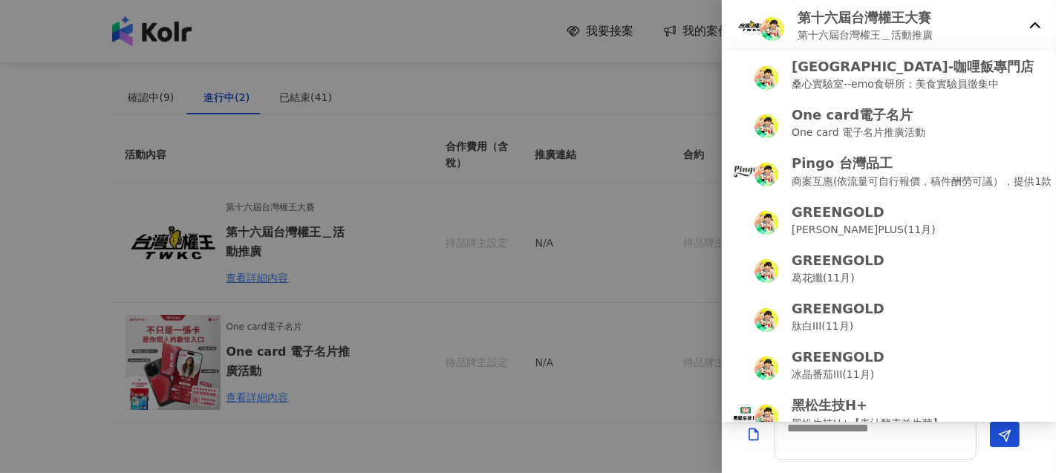
click at [1031, 28] on icon at bounding box center [1036, 26] width 12 height 12
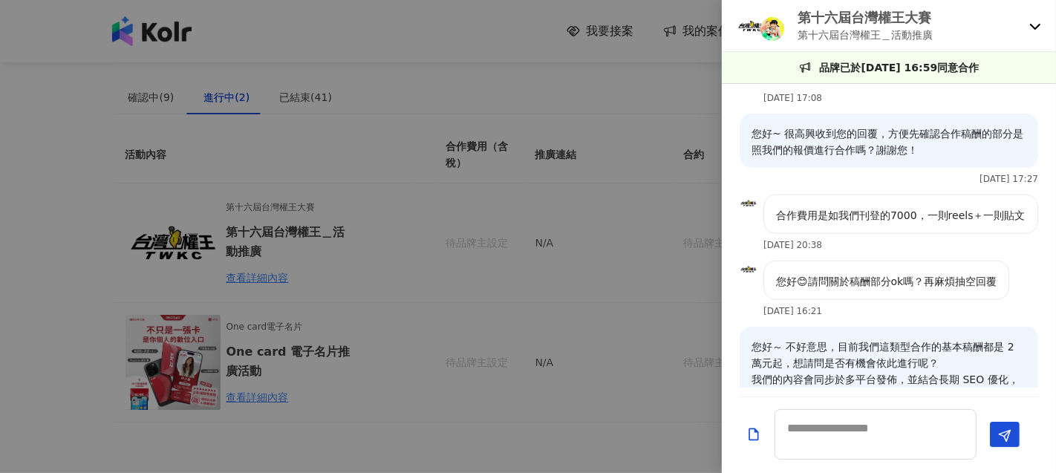
click at [523, 88] on div at bounding box center [528, 236] width 1056 height 473
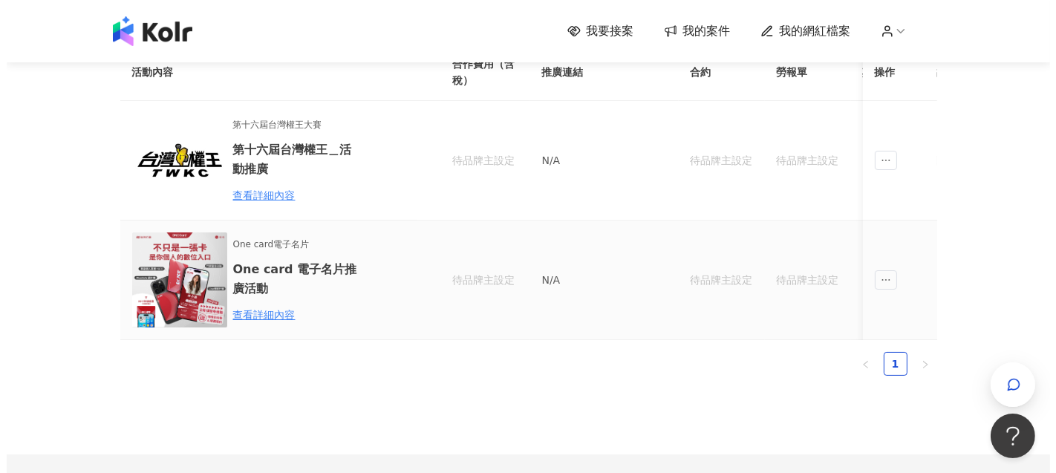
scroll to position [165, 0]
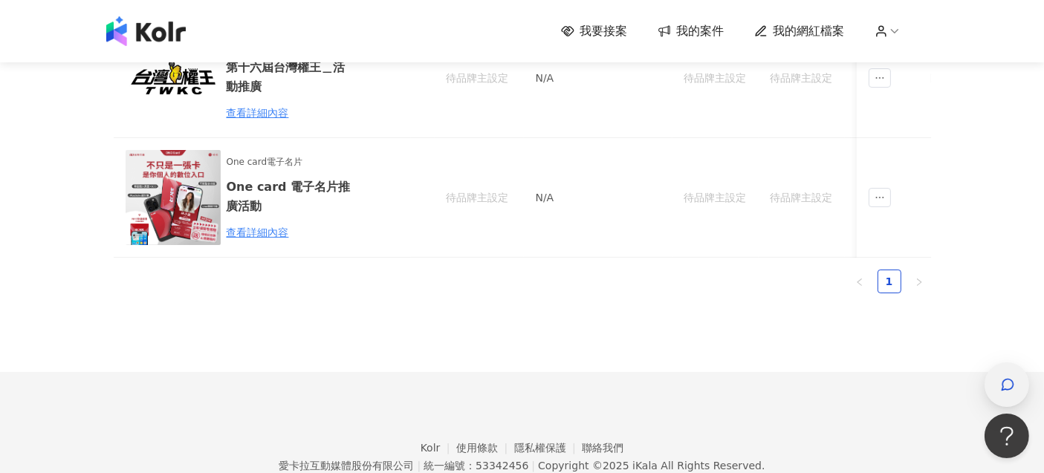
click at [998, 391] on div "button" at bounding box center [1006, 384] width 19 height 33
